Goal: Task Accomplishment & Management: Manage account settings

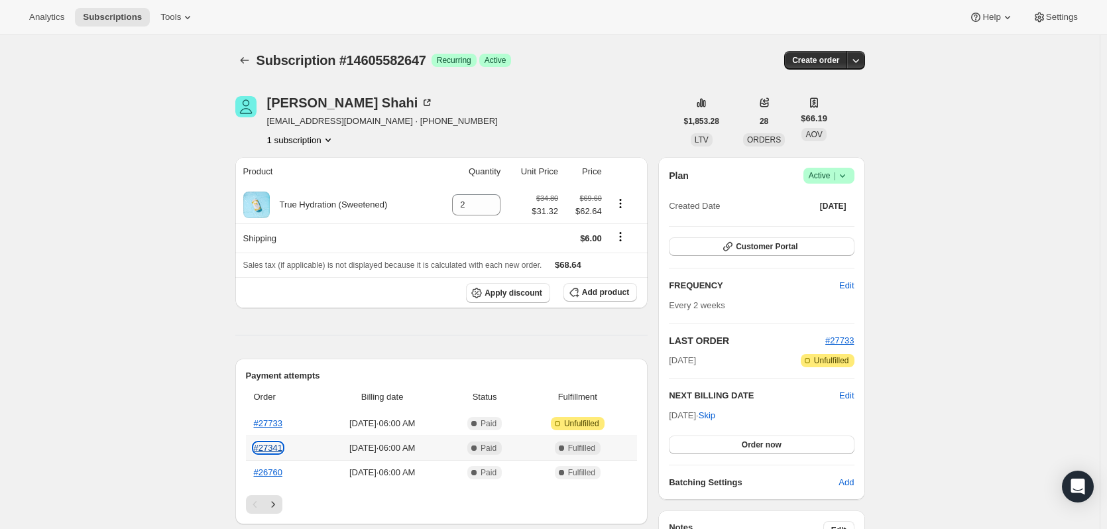
click at [276, 445] on link "#27341" at bounding box center [268, 448] width 28 height 10
click at [249, 63] on icon "Subscriptions" at bounding box center [244, 60] width 13 height 13
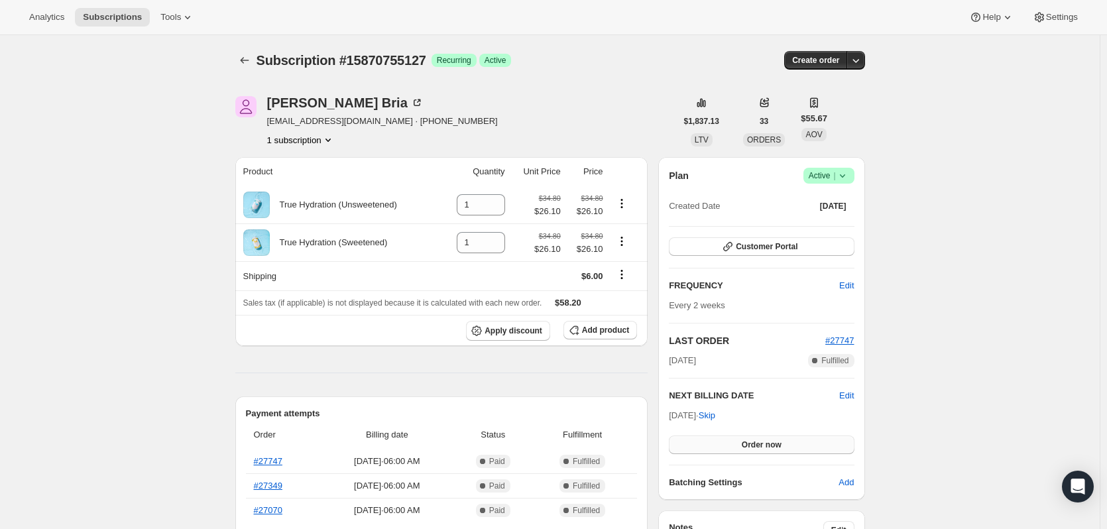
click at [781, 445] on span "Order now" at bounding box center [762, 444] width 40 height 11
click at [783, 446] on span "Click to confirm" at bounding box center [761, 444] width 60 height 11
click at [248, 58] on icon "Subscriptions" at bounding box center [244, 60] width 13 height 13
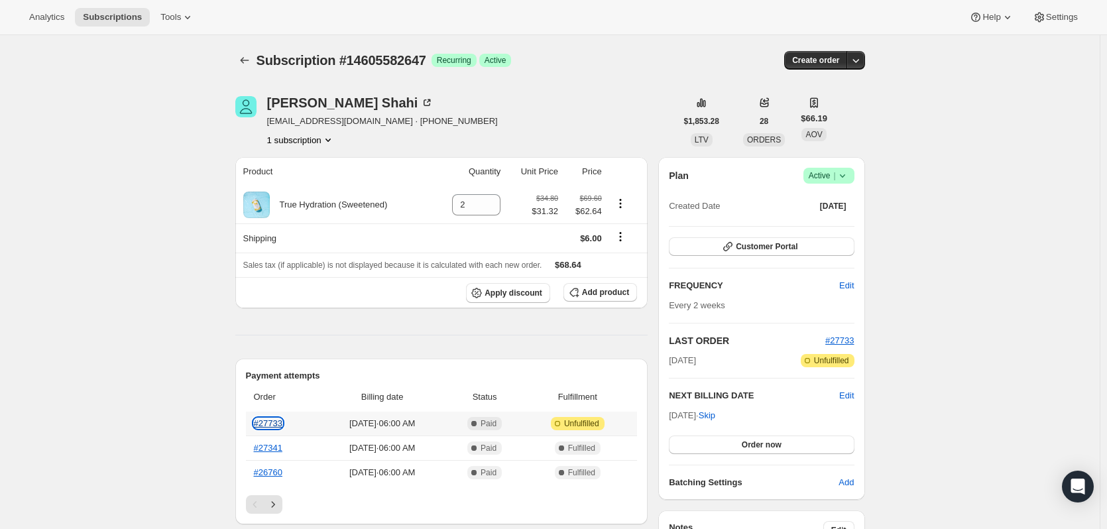
click at [279, 423] on link "#27733" at bounding box center [268, 423] width 28 height 10
